Goal: Information Seeking & Learning: Learn about a topic

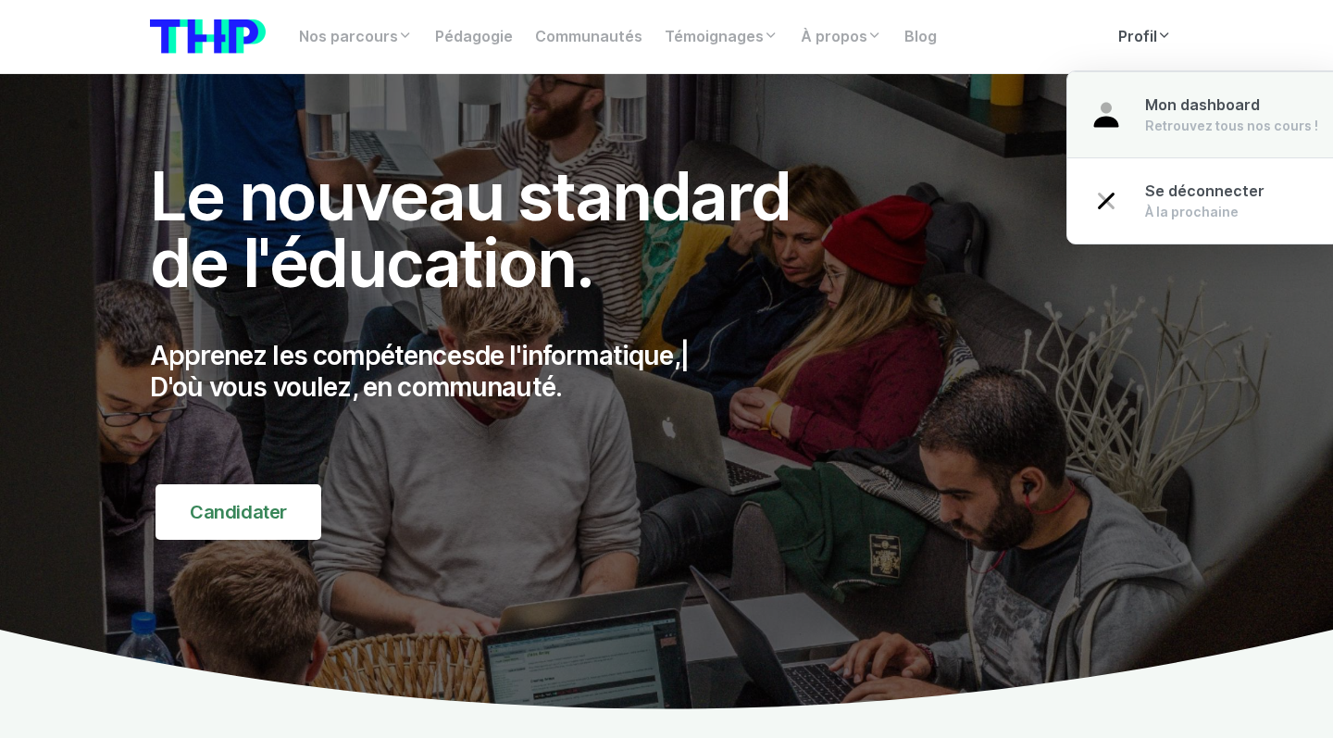
click at [1150, 84] on link "Mon dashboard Retrouvez tous nos cours !" at bounding box center [1203, 114] width 273 height 87
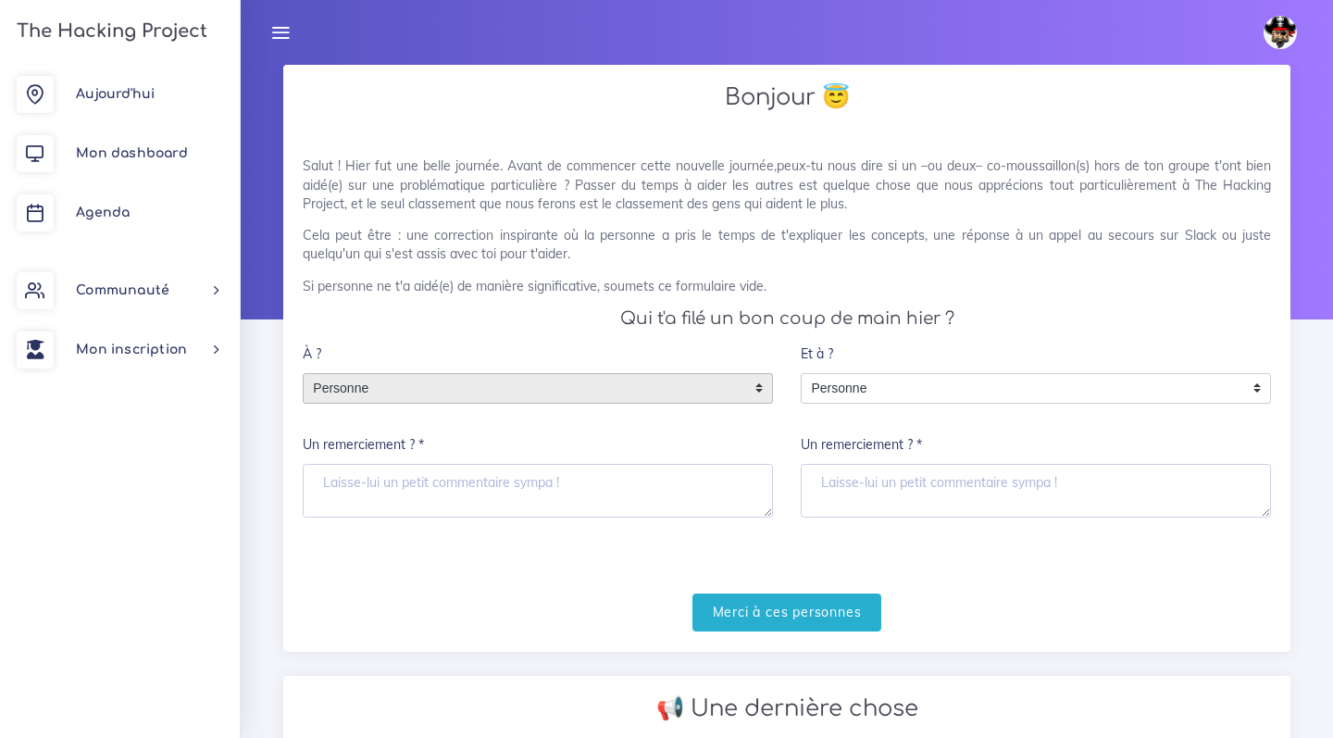
click at [466, 398] on span "Personne" at bounding box center [524, 389] width 441 height 30
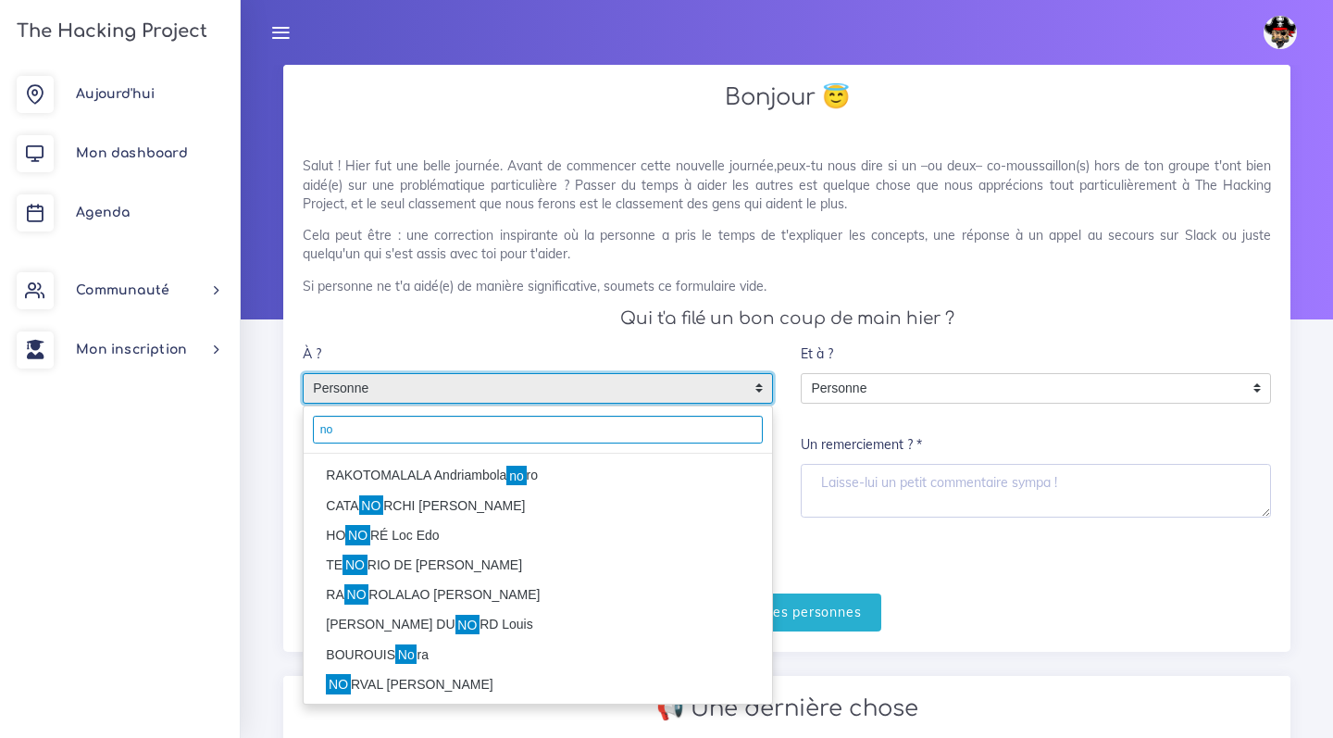
type input "n"
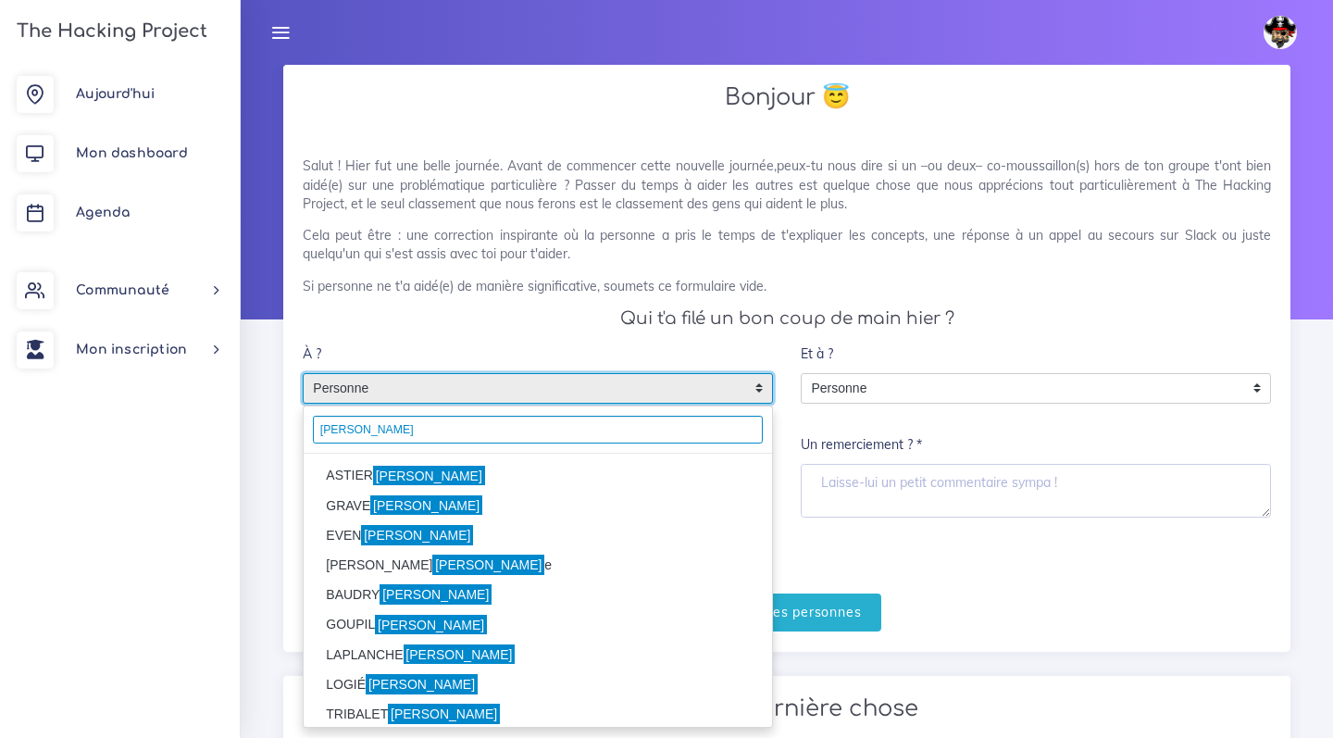
type input "Florian"
drag, startPoint x: 467, startPoint y: 392, endPoint x: 436, endPoint y: 462, distance: 76.7
click at [436, 462] on li "ASTIER Florian" at bounding box center [538, 476] width 468 height 30
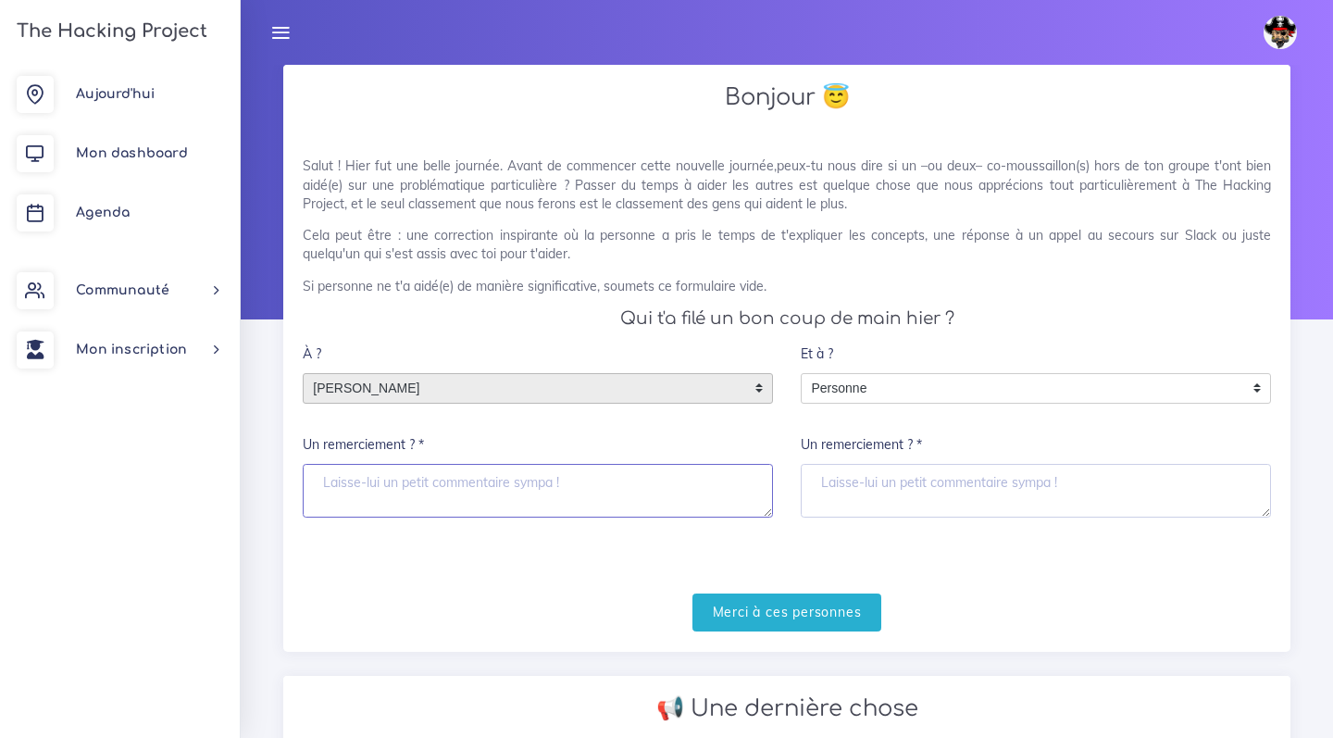
click at [429, 475] on textarea "Un remerciement ? *" at bounding box center [538, 491] width 470 height 54
type textarea "e"
type textarea "merci"
click at [753, 619] on input "Merci à ces personnes" at bounding box center [787, 612] width 190 height 38
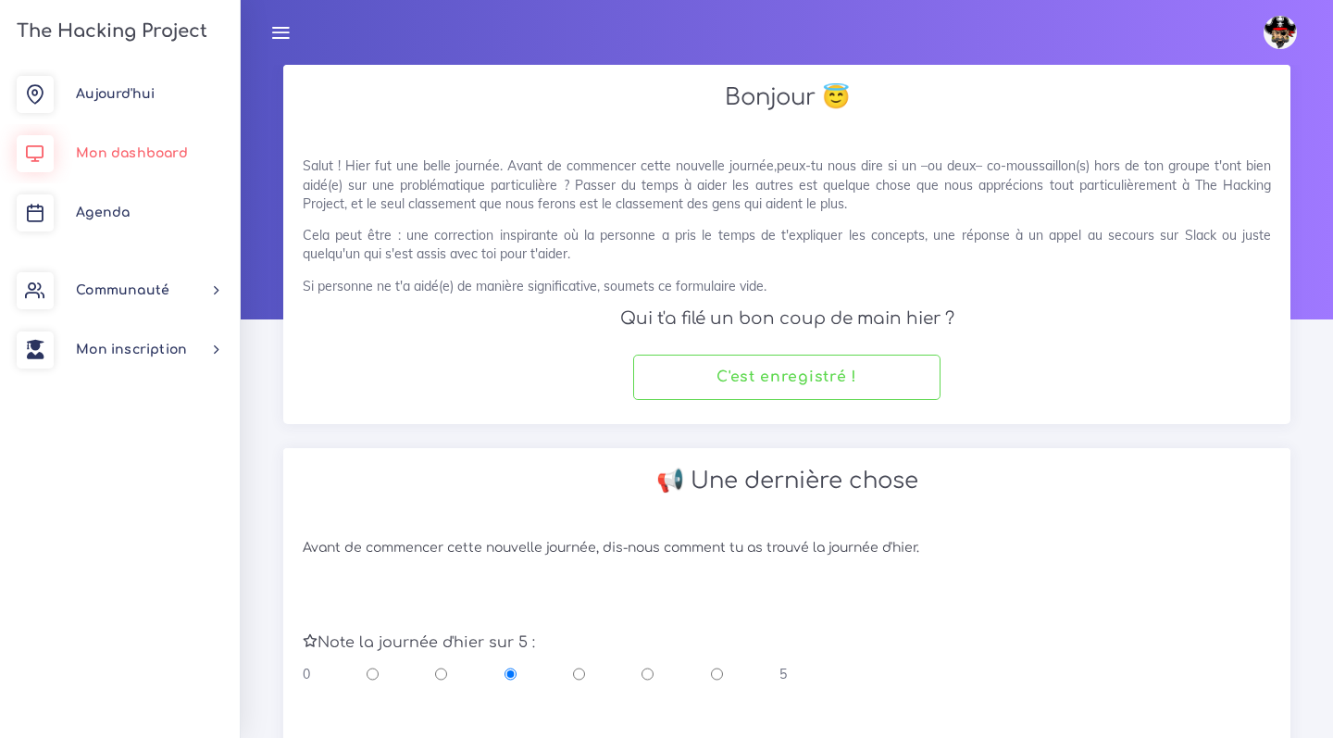
click at [95, 169] on link "Mon dashboard" at bounding box center [120, 153] width 240 height 59
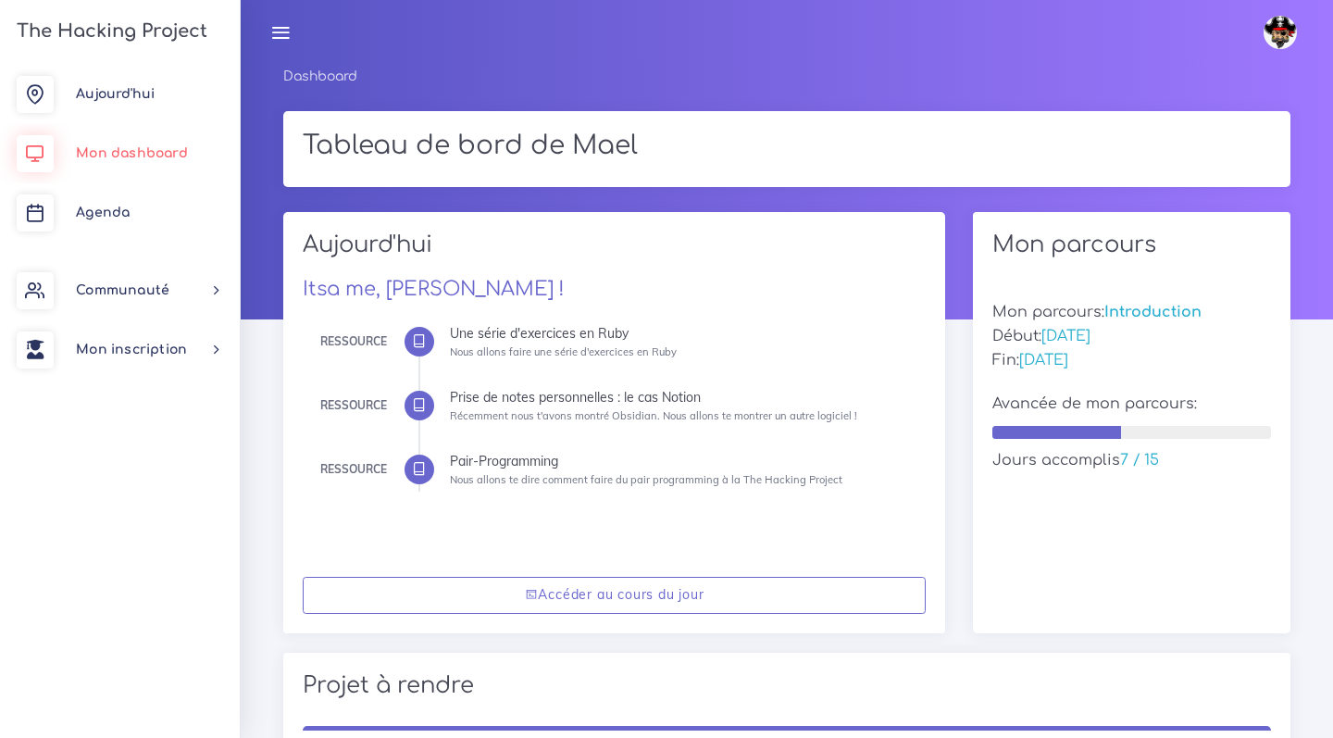
click at [155, 144] on link "Mon dashboard" at bounding box center [120, 153] width 240 height 59
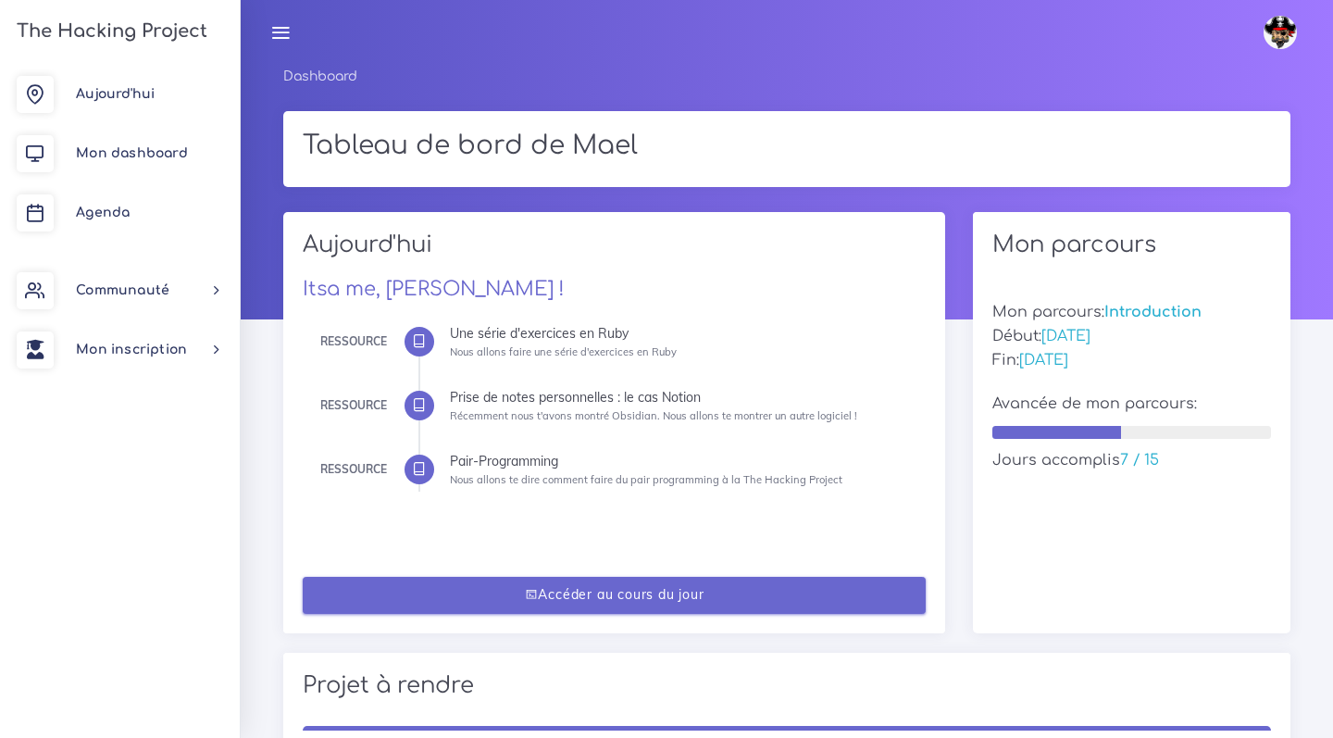
drag, startPoint x: 0, startPoint y: 0, endPoint x: 484, endPoint y: 587, distance: 760.8
click at [484, 587] on link "Accéder au cours du jour" at bounding box center [615, 596] width 624 height 38
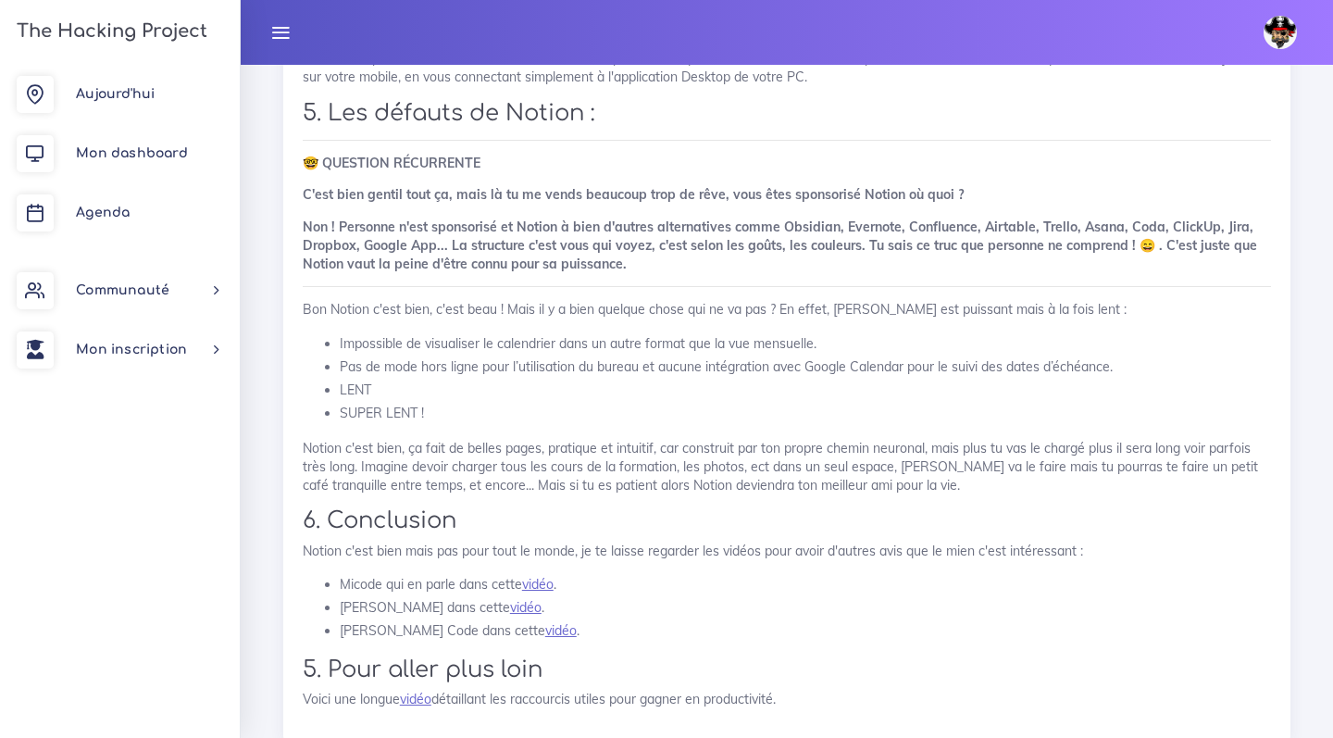
scroll to position [5819, 0]
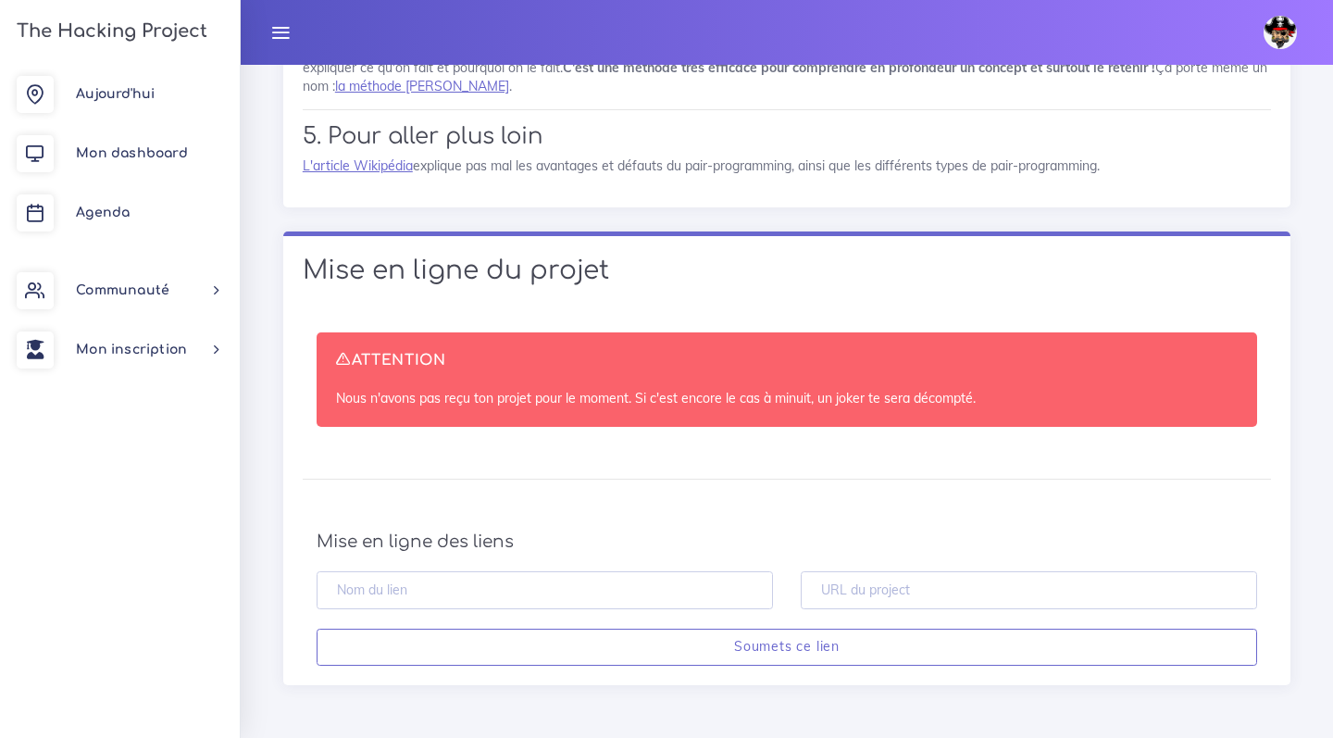
drag, startPoint x: 530, startPoint y: 390, endPoint x: 678, endPoint y: 411, distance: 149.6
click at [678, 411] on div "ATTENTION Nous n'avons pas reçu ton projet pour le moment. Si c'est encore le c…" at bounding box center [787, 379] width 940 height 94
click at [190, 143] on link "Mon dashboard" at bounding box center [120, 153] width 240 height 59
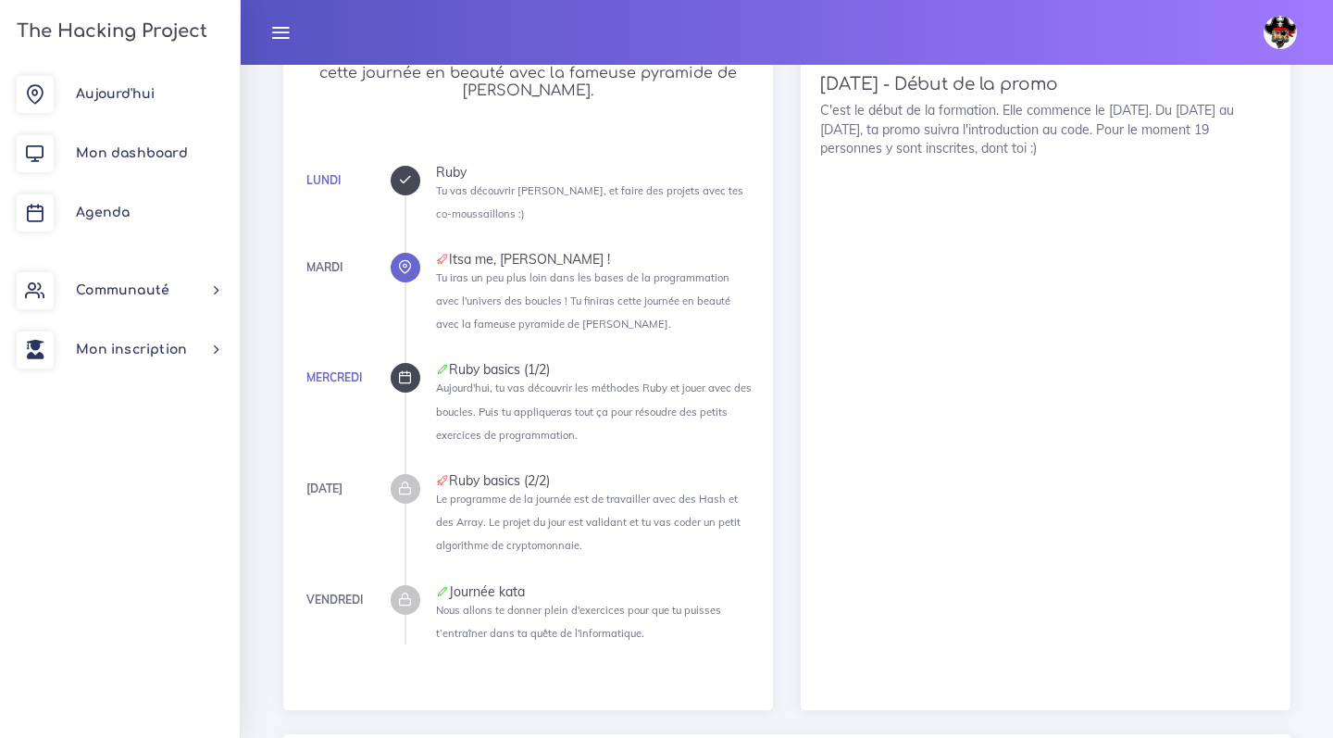
scroll to position [1435, 0]
click at [442, 251] on icon at bounding box center [442, 257] width 13 height 13
click at [420, 245] on ul "Lundi Ruby Tu vas découvrir Ruby, et faire des projets avec tes co-moussaillons…" at bounding box center [578, 403] width 349 height 479
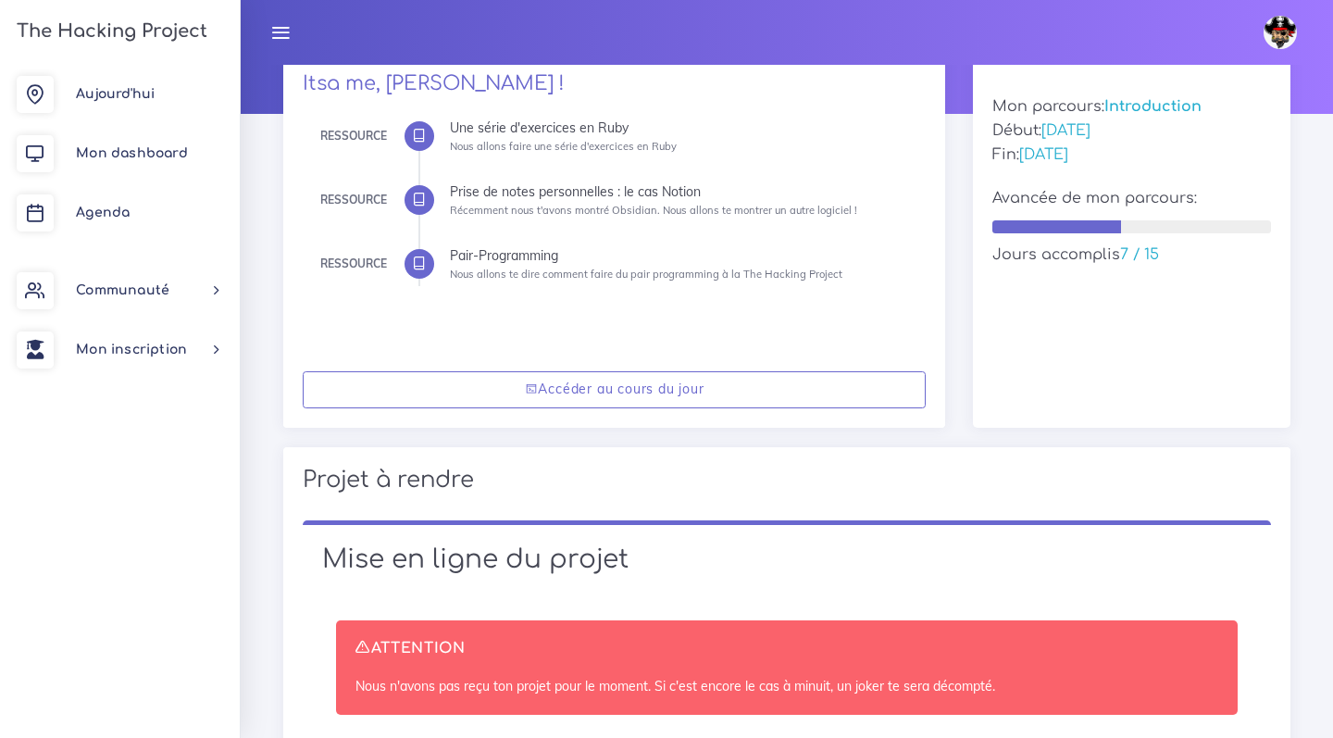
scroll to position [206, 0]
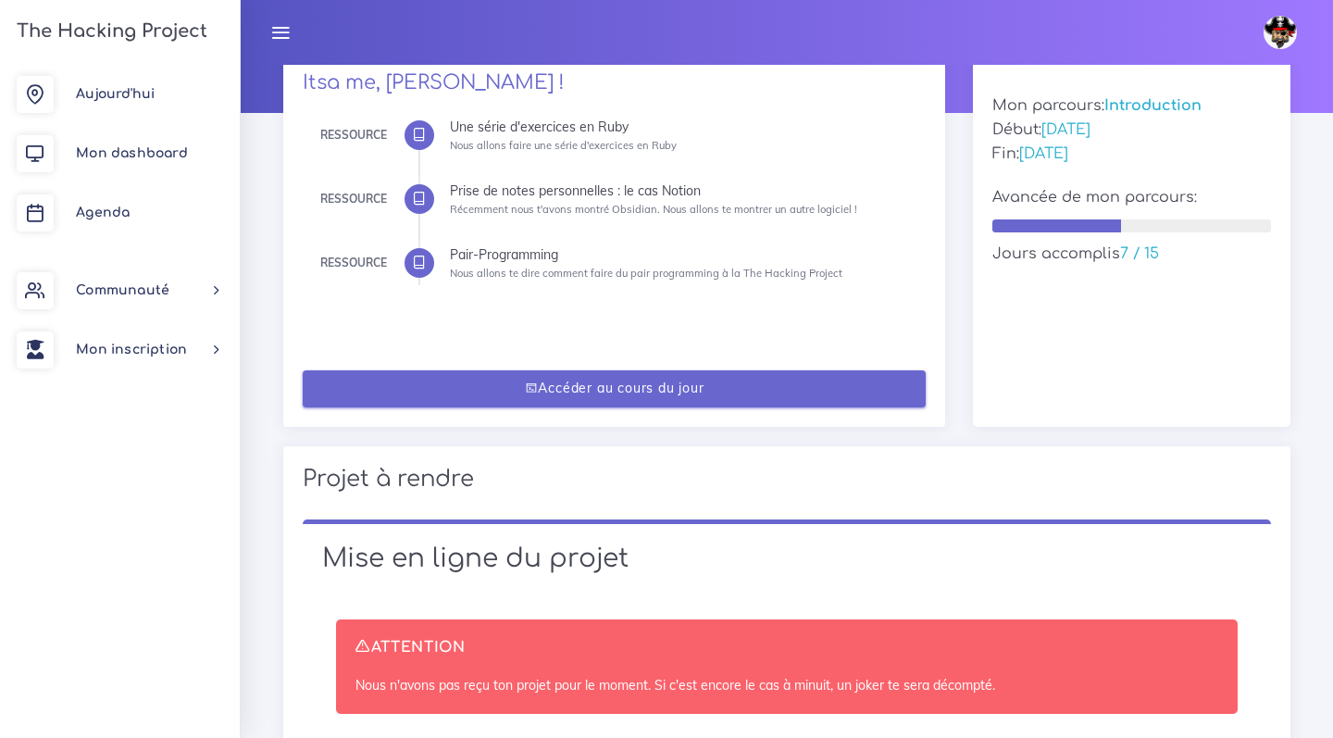
click at [479, 379] on link "Accéder au cours du jour" at bounding box center [615, 389] width 624 height 38
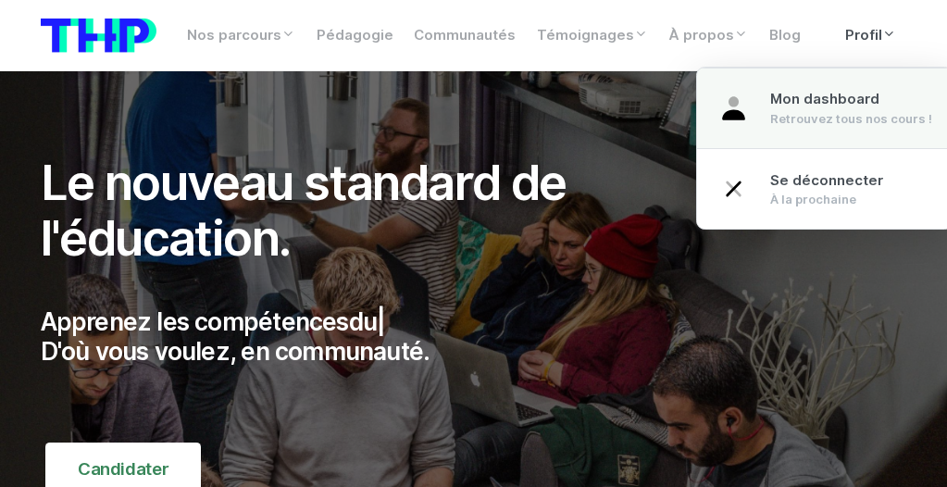
click at [864, 100] on span "Mon dashboard" at bounding box center [824, 99] width 109 height 17
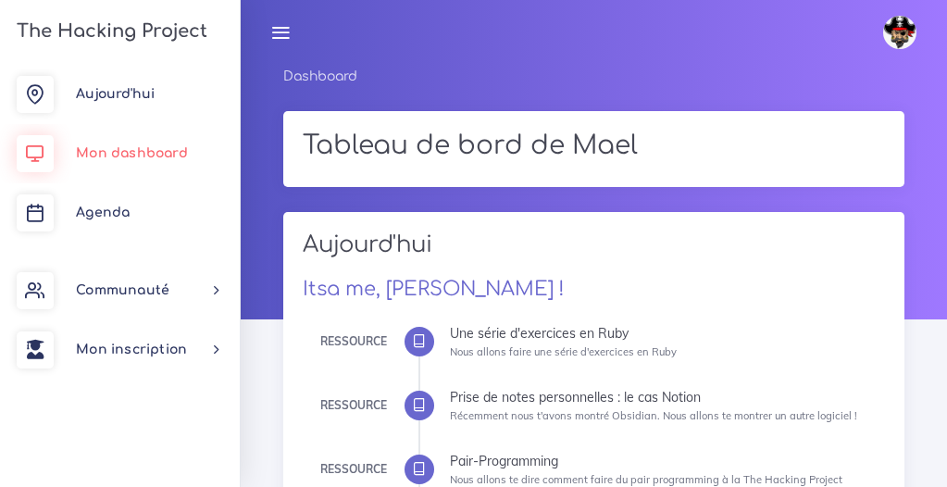
click at [205, 168] on link "Mon dashboard" at bounding box center [120, 153] width 240 height 59
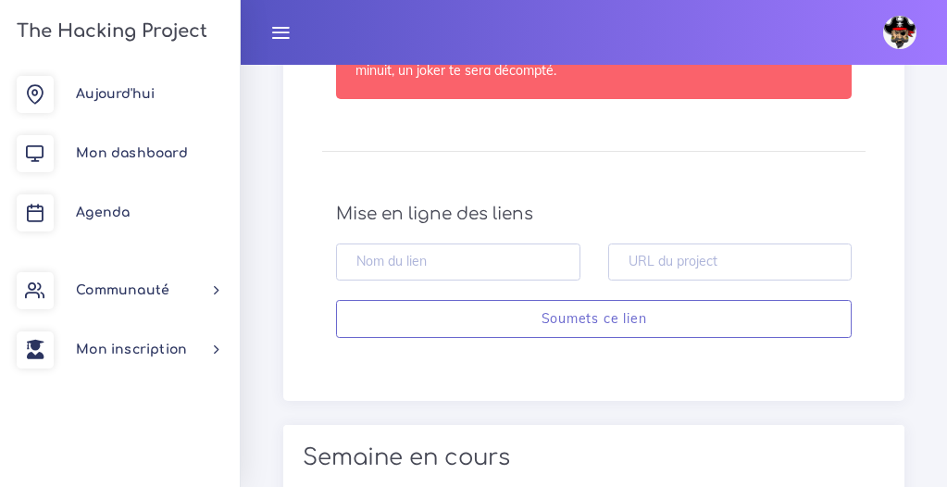
scroll to position [303, 0]
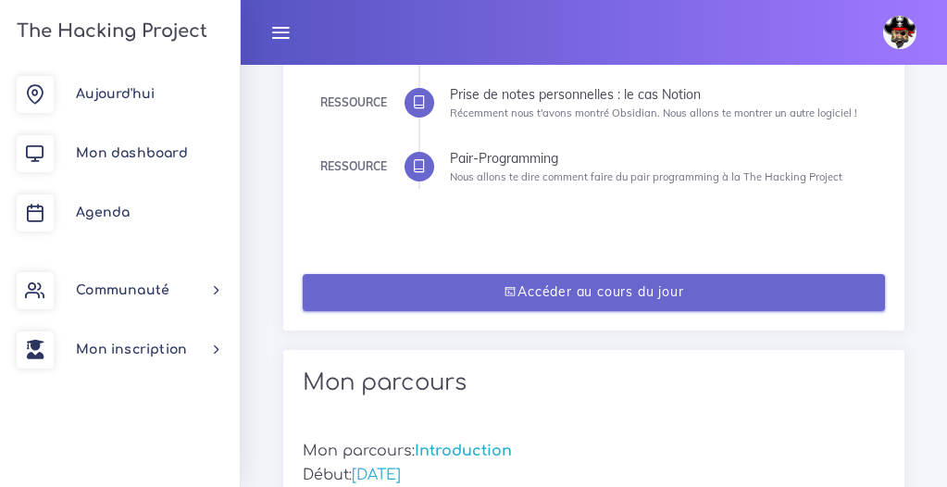
click at [471, 277] on link "Accéder au cours du jour" at bounding box center [594, 293] width 582 height 38
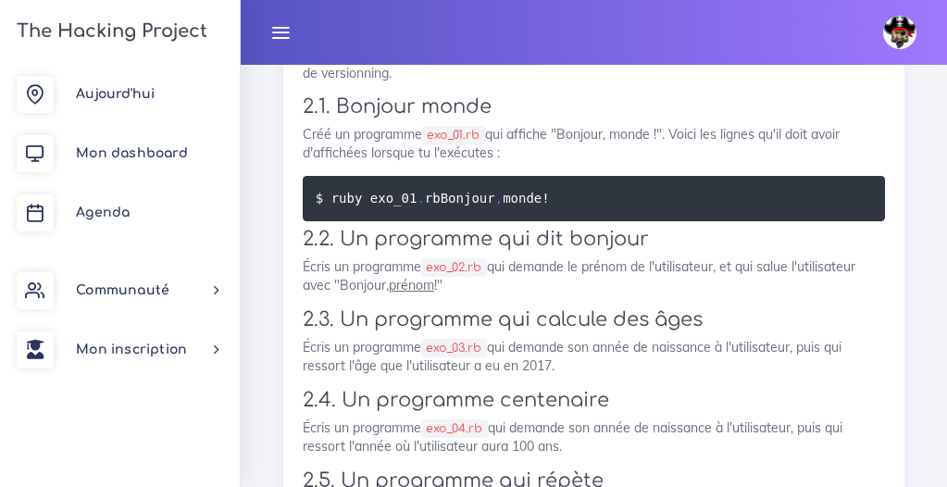
scroll to position [1113, 0]
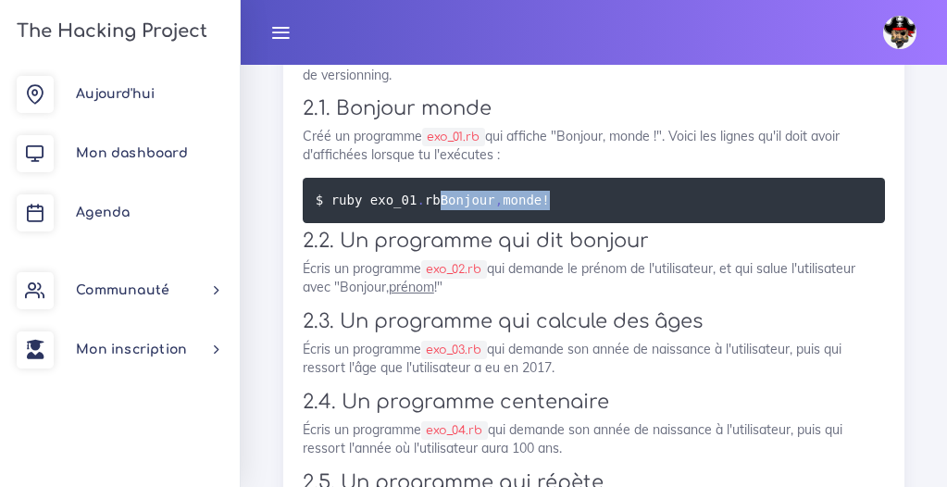
drag, startPoint x: 440, startPoint y: 211, endPoint x: 275, endPoint y: 205, distance: 164.9
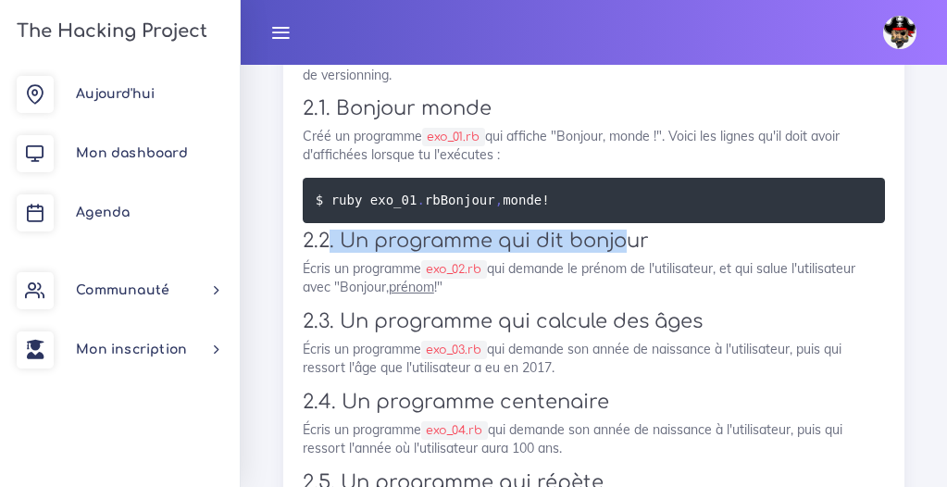
drag, startPoint x: 329, startPoint y: 260, endPoint x: 634, endPoint y: 262, distance: 305.5
click at [634, 253] on h3 "2.2. Un programme qui dit bonjour" at bounding box center [594, 241] width 582 height 23
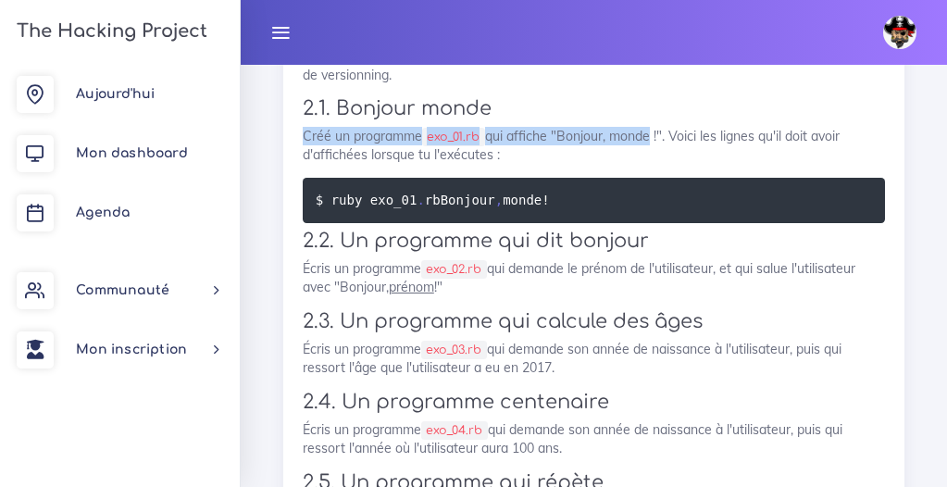
drag, startPoint x: 305, startPoint y: 129, endPoint x: 648, endPoint y: 134, distance: 342.5
click at [648, 133] on p "Créé un programme exo_01.rb qui affiche "Bonjour, monde !". Voici les lignes qu…" at bounding box center [594, 146] width 582 height 38
click at [648, 134] on p "Créé un programme exo_01.rb qui affiche "Bonjour, monde !". Voici les lignes qu…" at bounding box center [594, 146] width 582 height 38
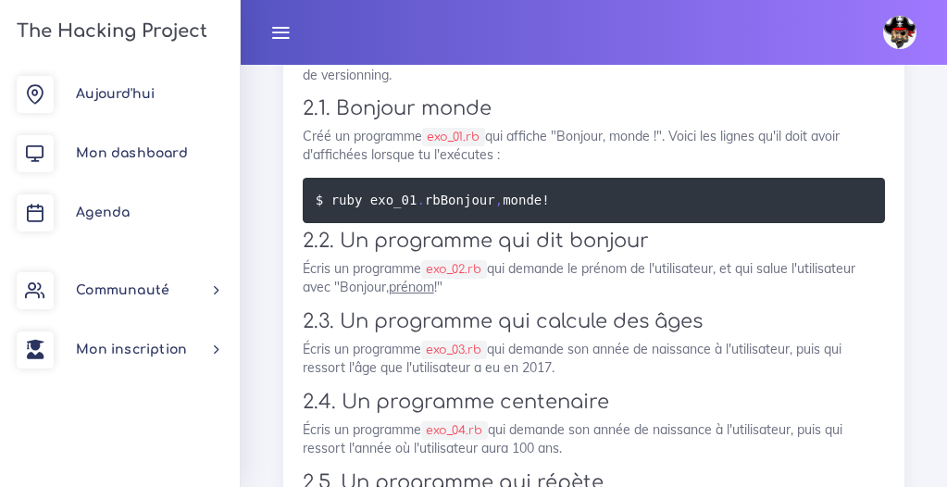
drag, startPoint x: 629, startPoint y: 147, endPoint x: 369, endPoint y: 85, distance: 267.4
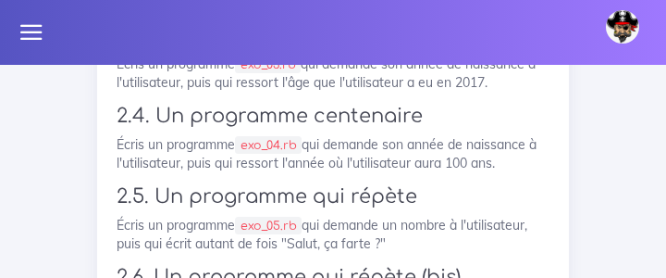
scroll to position [1600, 0]
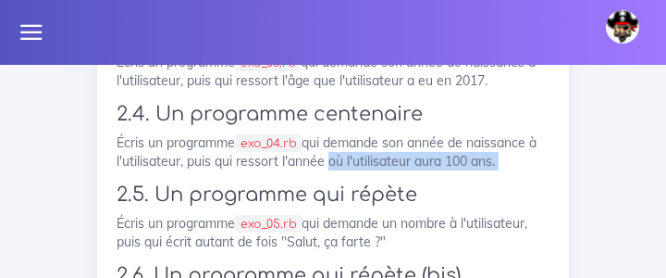
drag, startPoint x: 524, startPoint y: 138, endPoint x: 348, endPoint y: 133, distance: 175.9
click at [348, 133] on p "Écris un programme exo_04.rb qui demande son année de naissance à l'utilisateur…" at bounding box center [333, 152] width 433 height 38
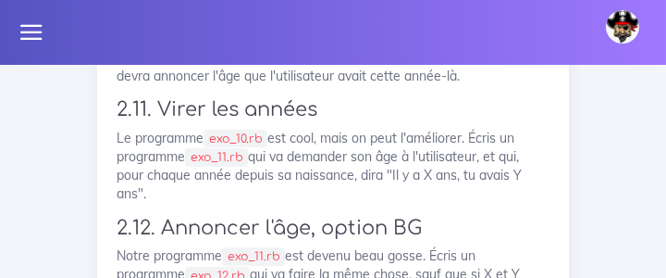
scroll to position [2242, 0]
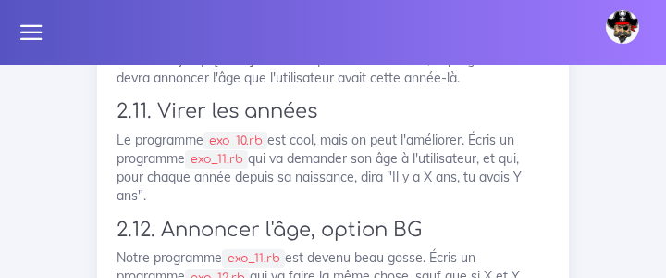
click at [292, 151] on p "Le programme exo_10.rb est cool, mais on peut l'améliorer. Écris un programme e…" at bounding box center [333, 168] width 433 height 75
drag, startPoint x: 292, startPoint y: 151, endPoint x: 81, endPoint y: 72, distance: 225.2
copy div "2.11. Virer les années Le programme exo_10.rb est cool, mais on peut l'améliore…"
click at [266, 144] on p "Le programme exo_10.rb est cool, mais on peut l'améliorer. Écris un programme e…" at bounding box center [333, 168] width 433 height 75
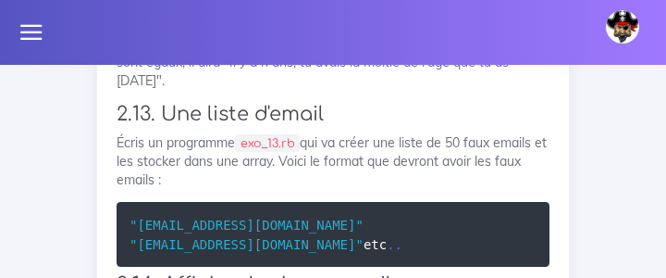
scroll to position [2481, 0]
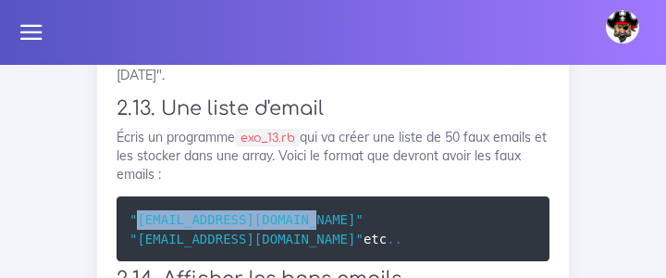
drag, startPoint x: 316, startPoint y: 174, endPoint x: 137, endPoint y: 165, distance: 178.9
click at [137, 211] on span ""[EMAIL_ADDRESS][DOMAIN_NAME]"" at bounding box center [247, 218] width 234 height 15
copy span "[EMAIL_ADDRESS][DOMAIN_NAME]"
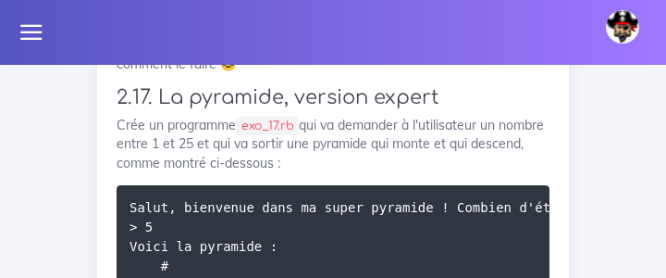
scroll to position [3457, 0]
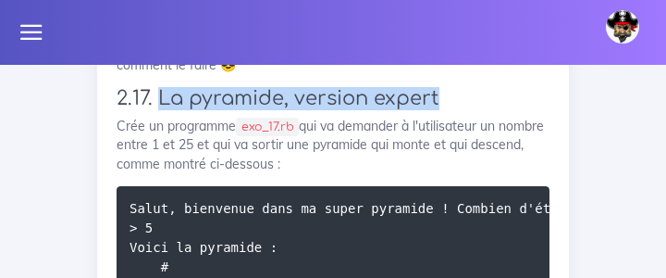
drag, startPoint x: 156, startPoint y: 91, endPoint x: 565, endPoint y: 105, distance: 409.4
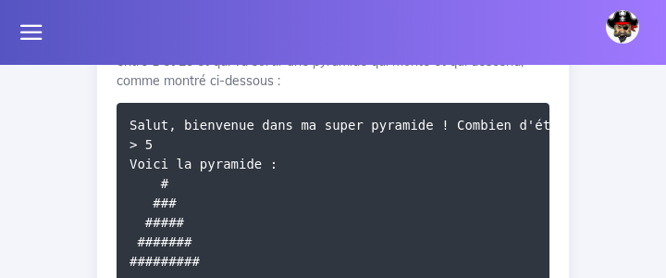
scroll to position [3562, 0]
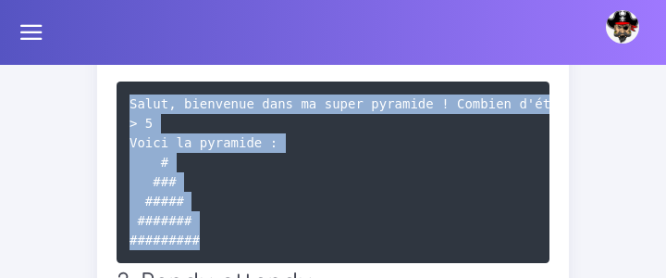
drag, startPoint x: 200, startPoint y: 220, endPoint x: 122, endPoint y: 99, distance: 144.0
click at [122, 99] on pre "Salut, bienvenue dans ma super pyramide ! Combien d'étages veux-tu ? > 5 Voici …" at bounding box center [333, 171] width 433 height 181
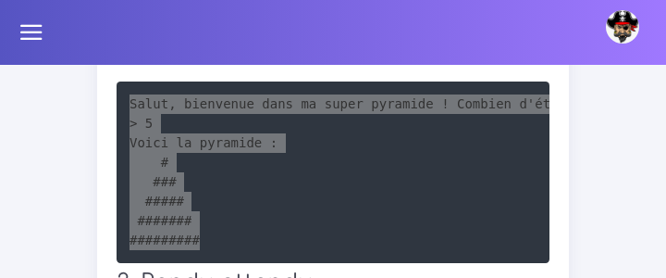
click at [197, 163] on pre "Salut, bienvenue dans ma super pyramide ! Combien d'étages veux-tu ? > 5 Voici …" at bounding box center [333, 171] width 433 height 181
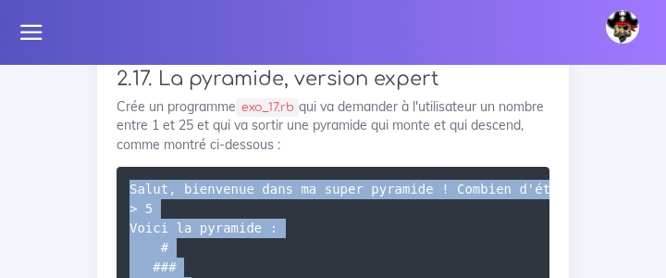
scroll to position [3476, 0]
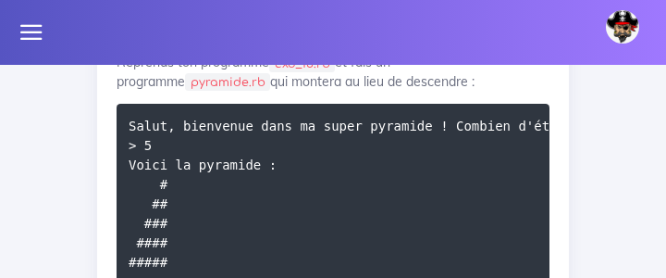
scroll to position [3190, 0]
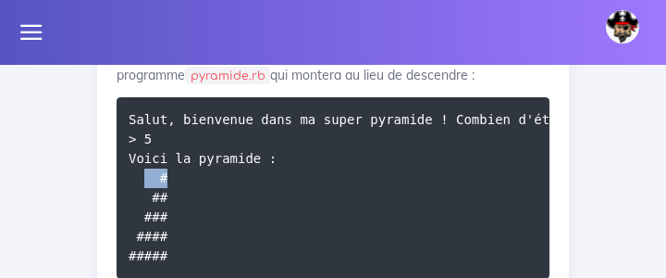
drag, startPoint x: 188, startPoint y: 181, endPoint x: 188, endPoint y: 168, distance: 13.9
click at [188, 168] on pre "Salut, bienvenue dans ma super pyramide ! Combien d'étages veux-tu ? > 5 Voici …" at bounding box center [333, 187] width 433 height 181
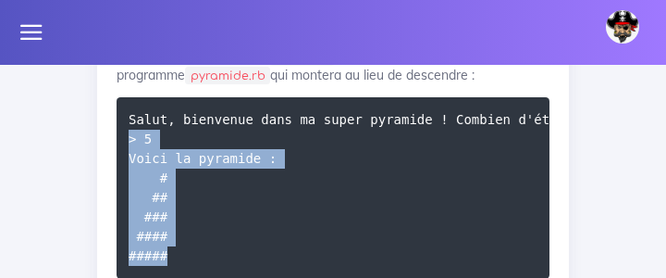
scroll to position [0, 0]
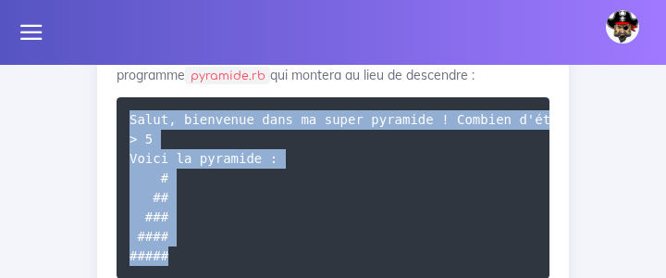
drag, startPoint x: 206, startPoint y: 247, endPoint x: 82, endPoint y: 106, distance: 188.3
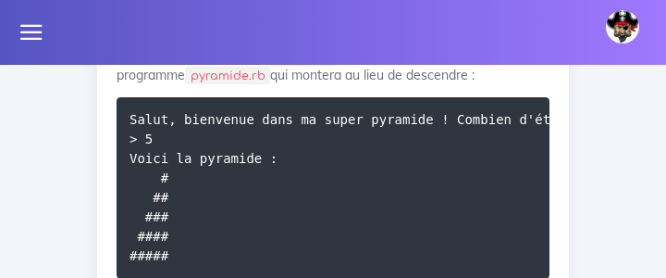
click at [155, 166] on code "Salut, bienvenue dans ma super pyramide ! Combien d'étages veux-tu ? > 5 Voici …" at bounding box center [395, 187] width 530 height 156
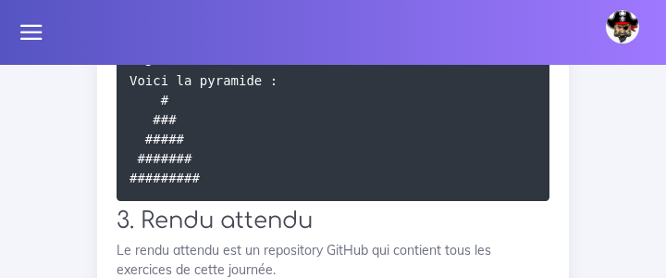
scroll to position [3616, 0]
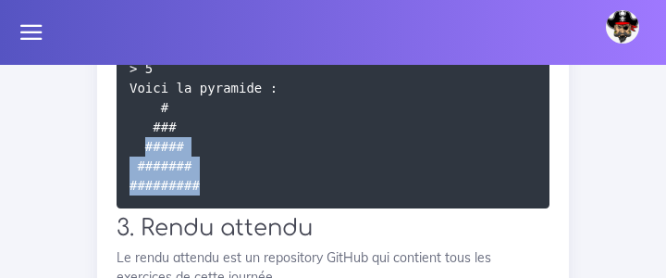
drag, startPoint x: 251, startPoint y: 174, endPoint x: 149, endPoint y: 139, distance: 107.7
click at [149, 139] on pre "Salut, bienvenue dans ma super pyramide ! Combien d'étages veux-tu ? > 5 Voici …" at bounding box center [333, 117] width 433 height 181
click at [149, 139] on code "Salut, bienvenue dans ma super pyramide ! Combien d'étages veux-tu ? > 5 Voici …" at bounding box center [395, 117] width 530 height 156
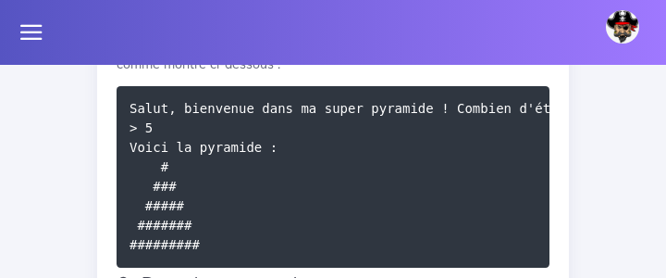
scroll to position [0, 0]
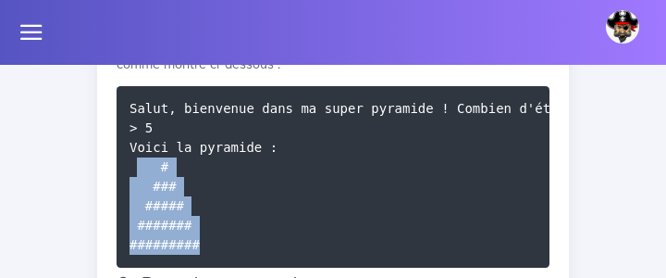
drag, startPoint x: 139, startPoint y: 153, endPoint x: 220, endPoint y: 230, distance: 112.0
click at [220, 230] on pre "Salut, bienvenue dans ma super pyramide ! Combien d'étages veux-tu ? > 5 Voici …" at bounding box center [333, 176] width 433 height 181
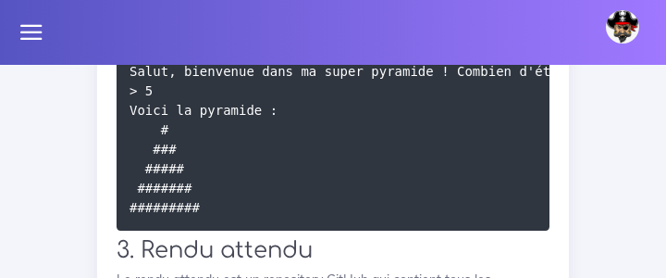
scroll to position [3596, 0]
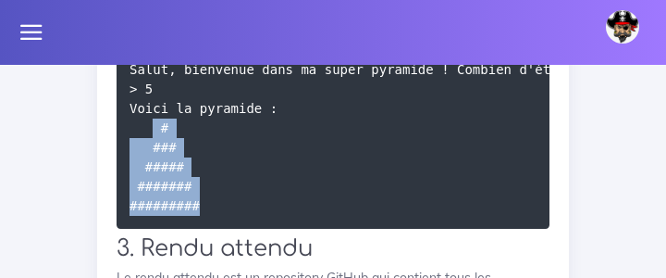
drag, startPoint x: 156, startPoint y: 115, endPoint x: 209, endPoint y: 211, distance: 109.8
click at [209, 211] on pre "Salut, bienvenue dans ma super pyramide ! Combien d'étages veux-tu ? > 5 Voici …" at bounding box center [333, 137] width 433 height 181
click at [249, 156] on pre "Salut, bienvenue dans ma super pyramide ! Combien d'étages veux-tu ? > 5 Voici …" at bounding box center [333, 137] width 433 height 181
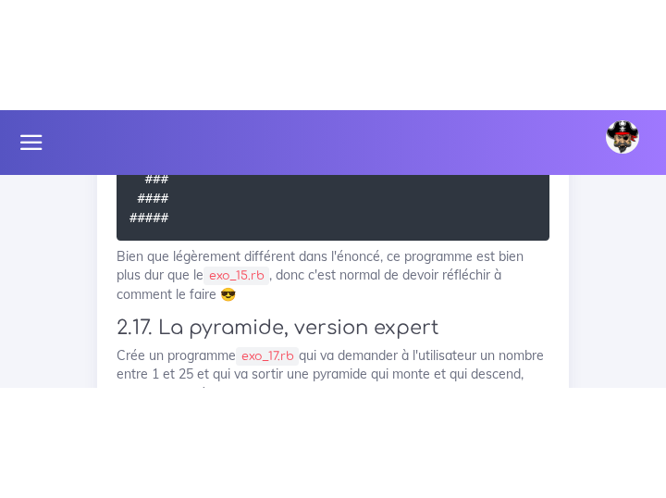
scroll to position [3619, 0]
